Goal: Task Accomplishment & Management: Manage account settings

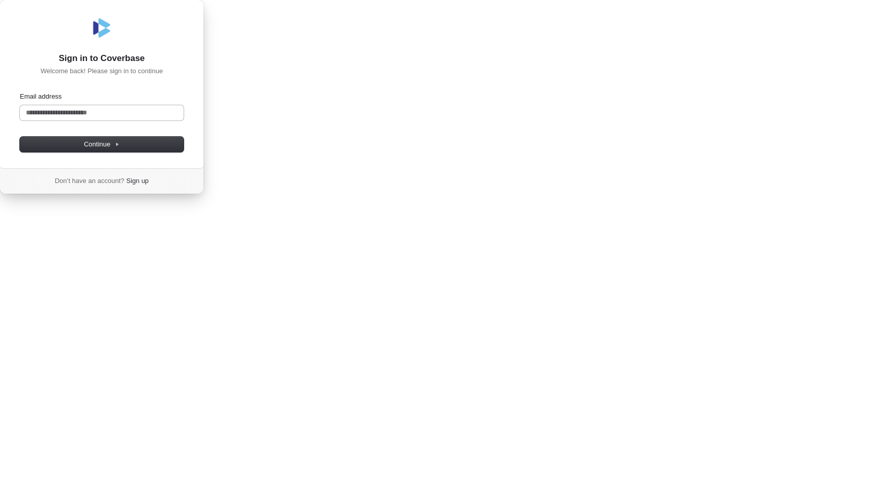
click at [184, 120] on input "Email address" at bounding box center [102, 112] width 164 height 15
click at [119, 149] on span "Continue" at bounding box center [102, 144] width 36 height 9
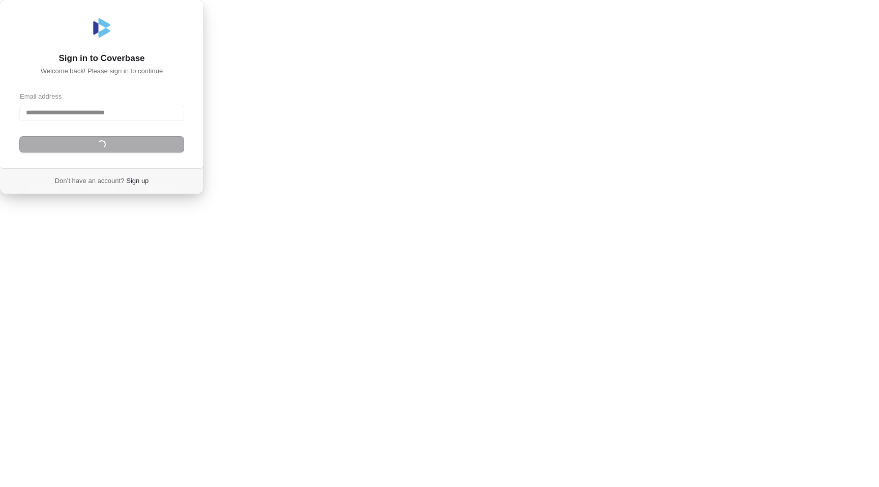
type input "**********"
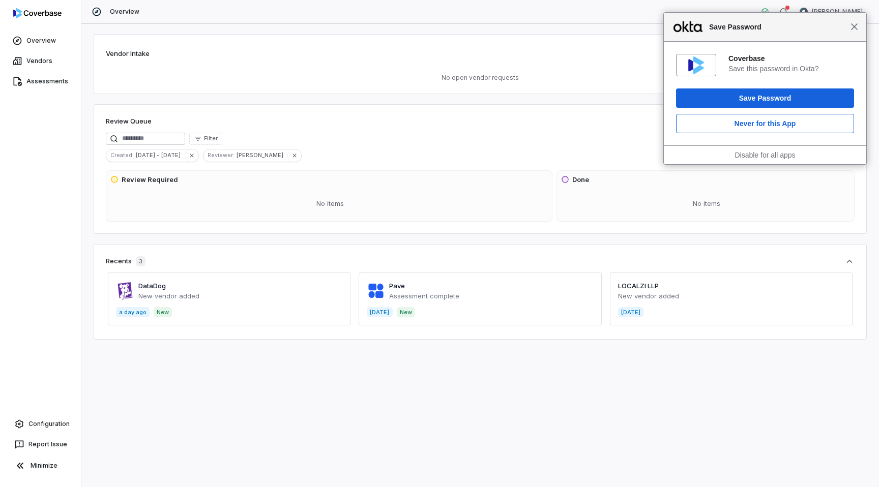
click at [853, 26] on span "Close" at bounding box center [854, 27] width 8 height 8
